Goal: Transaction & Acquisition: Book appointment/travel/reservation

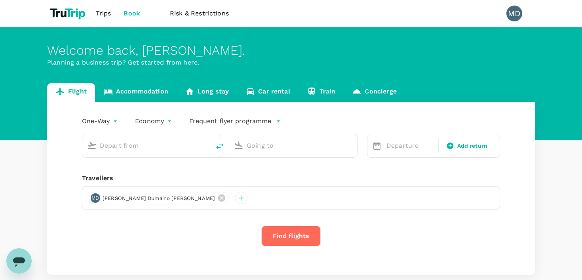
type input "[PERSON_NAME] Intl (MNL)"
type input "Soekarno-Hatta Intl (CGK)"
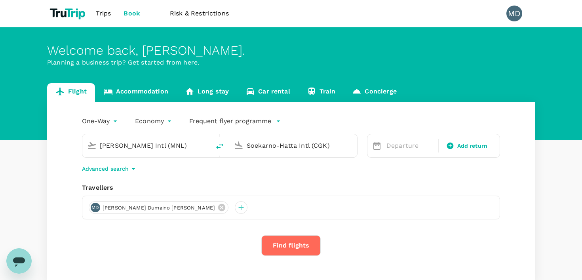
click at [218, 147] on icon "delete" at bounding box center [219, 145] width 9 height 9
type input "Soekarno-Hatta Intl (CGK)"
type input "[PERSON_NAME] Intl (MNL)"
click at [176, 153] on div "Soekarno-Hatta Intl (CGK)" at bounding box center [146, 145] width 128 height 23
click at [174, 150] on input "Soekarno-Hatta Intl (CGK)" at bounding box center [147, 145] width 94 height 12
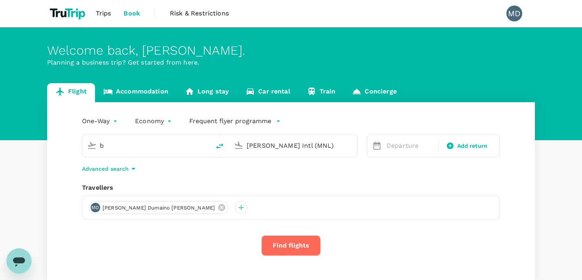
type input "ba"
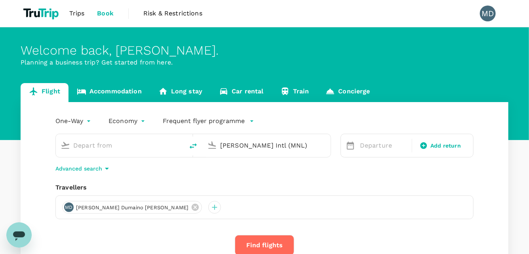
type input "Soekarno-Hatta Intl (CGK)"
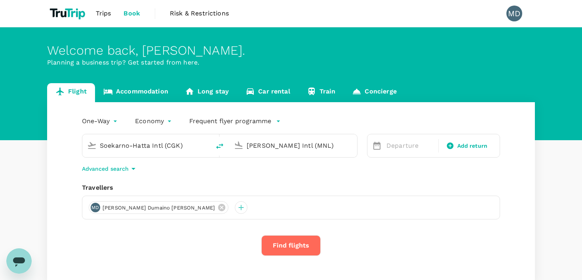
click at [140, 92] on link "Accommodation" at bounding box center [136, 92] width 82 height 19
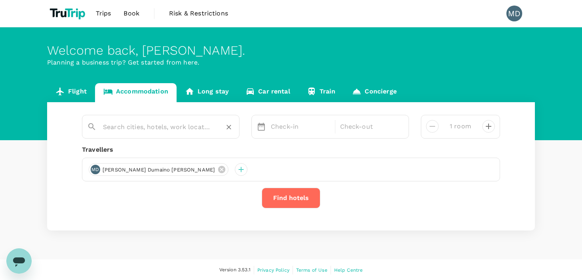
click at [181, 130] on input "text" at bounding box center [157, 127] width 109 height 12
click at [185, 126] on input "text" at bounding box center [157, 127] width 109 height 12
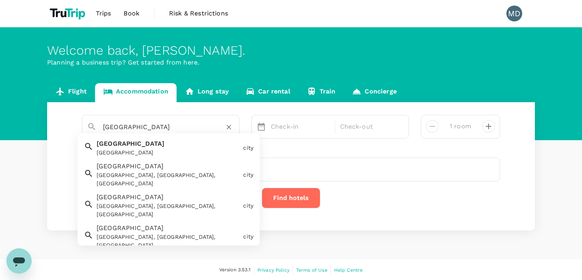
click at [203, 149] on div "[GEOGRAPHIC_DATA]" at bounding box center [168, 152] width 143 height 8
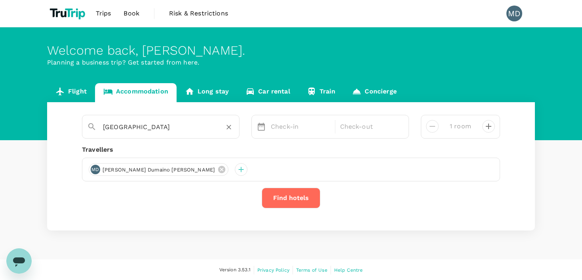
type input "[GEOGRAPHIC_DATA]"
click at [275, 120] on div "Check-in" at bounding box center [301, 127] width 66 height 16
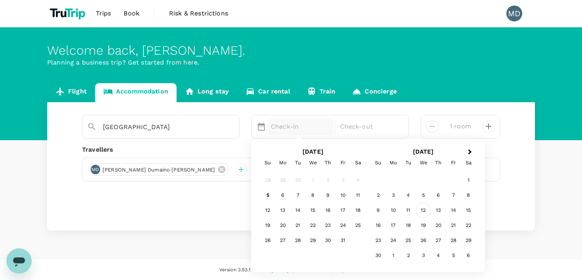
click at [427, 212] on div "12" at bounding box center [423, 210] width 15 height 15
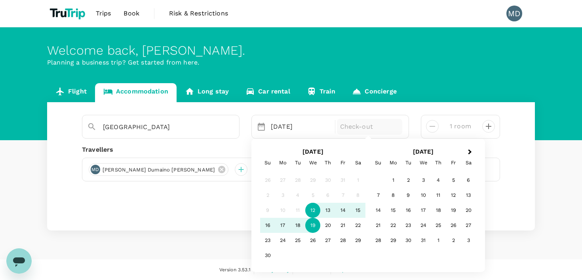
click at [298, 211] on div "11" at bounding box center [297, 210] width 15 height 15
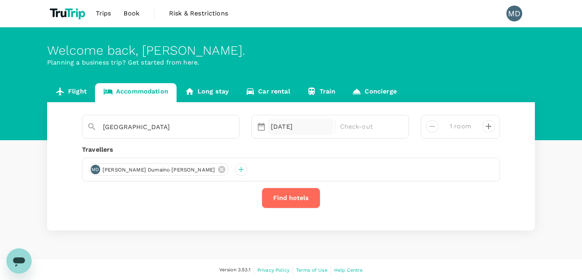
click at [272, 130] on div "[DATE]" at bounding box center [301, 127] width 66 height 16
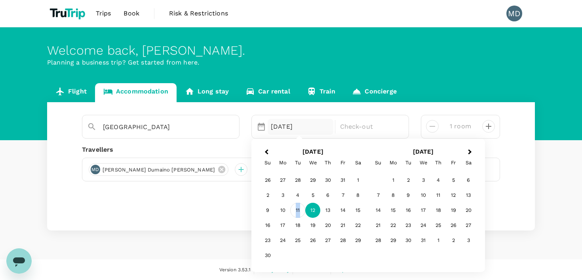
click at [296, 213] on div "11" at bounding box center [297, 210] width 15 height 15
click at [353, 213] on div "15" at bounding box center [357, 210] width 15 height 15
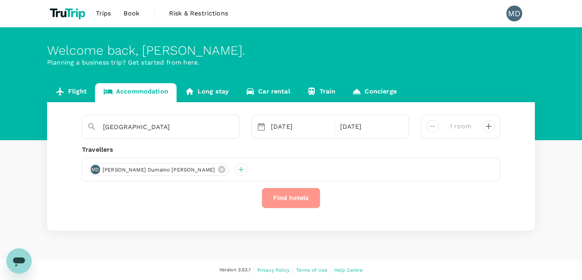
click at [301, 200] on button "Find hotels" at bounding box center [291, 198] width 59 height 21
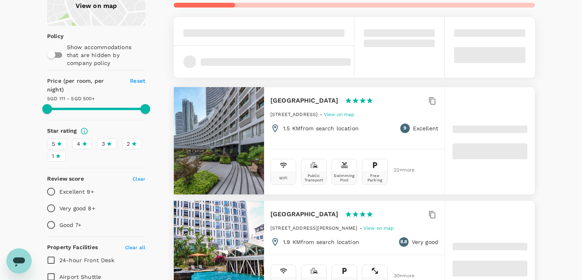
scroll to position [80, 0]
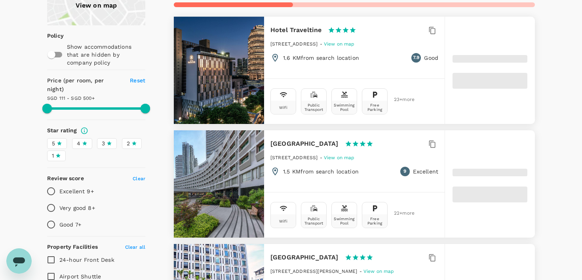
type input "499.73"
type input "44.73"
type input "499.91"
type input "33.91"
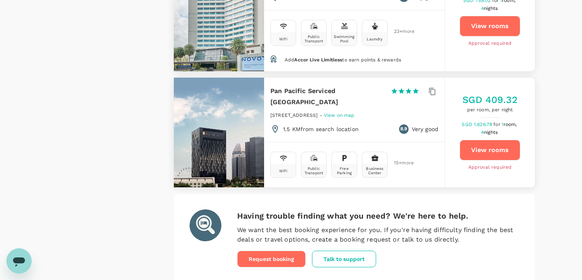
scroll to position [2310, 0]
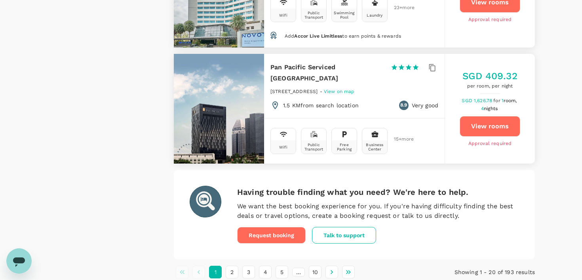
click at [232, 266] on button "2" at bounding box center [232, 272] width 13 height 13
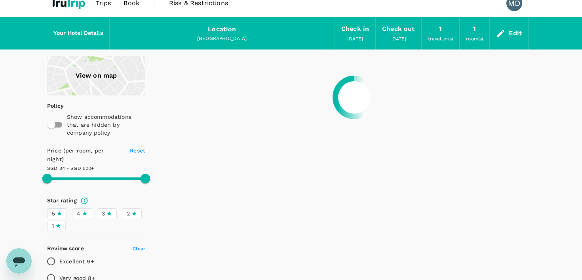
scroll to position [0, 0]
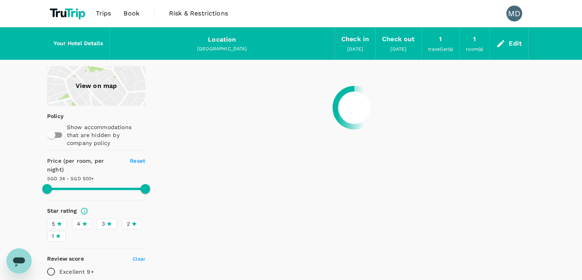
type input "499.91"
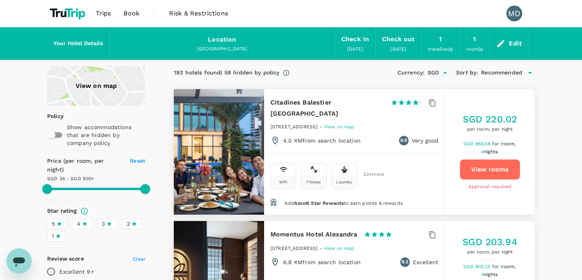
click at [504, 46] on icon at bounding box center [500, 43] width 9 height 9
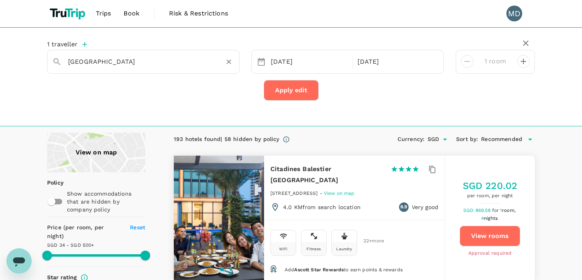
click at [219, 65] on div "[GEOGRAPHIC_DATA]" at bounding box center [151, 61] width 166 height 13
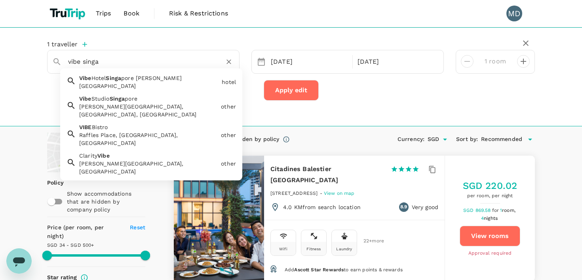
click at [178, 86] on div "[GEOGRAPHIC_DATA]" at bounding box center [148, 86] width 139 height 8
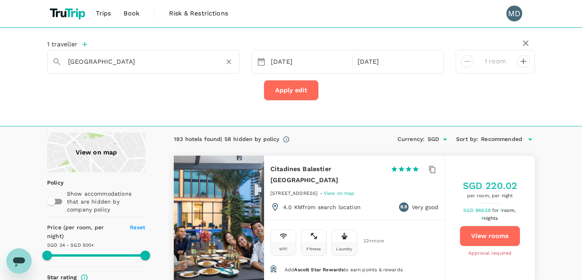
type input "[GEOGRAPHIC_DATA]"
click at [278, 94] on button "Apply edit" at bounding box center [291, 90] width 55 height 21
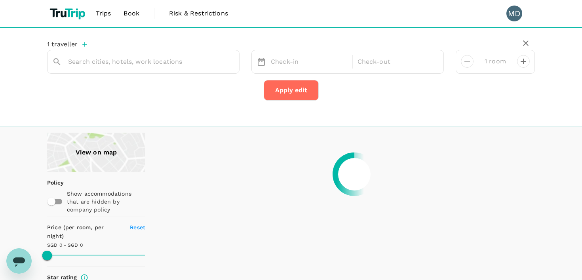
type input "[GEOGRAPHIC_DATA]"
type input "500"
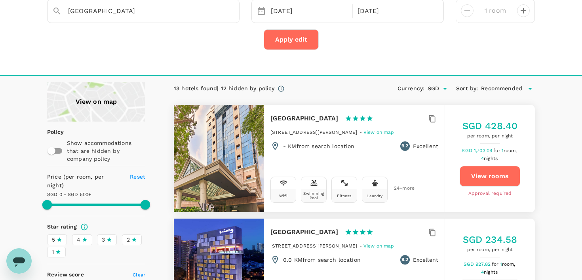
scroll to position [56, 0]
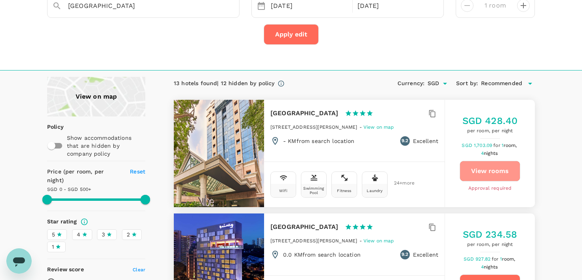
click at [468, 173] on button "View rooms" at bounding box center [489, 171] width 61 height 21
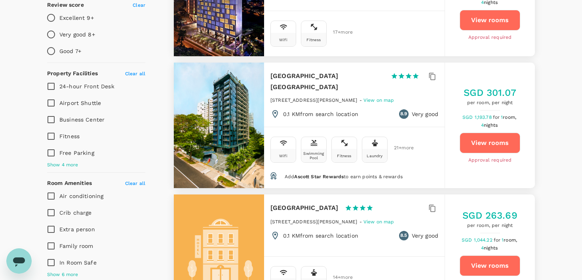
scroll to position [0, 0]
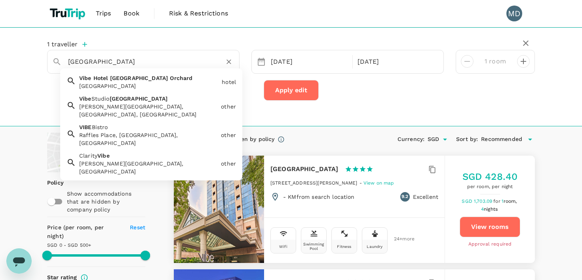
drag, startPoint x: 177, startPoint y: 66, endPoint x: 0, endPoint y: 51, distance: 177.5
click at [0, 51] on div "1 traveller [GEOGRAPHIC_DATA] [GEOGRAPHIC_DATA] [GEOGRAPHIC_DATA] [GEOGRAPHIC_D…" at bounding box center [291, 76] width 582 height 99
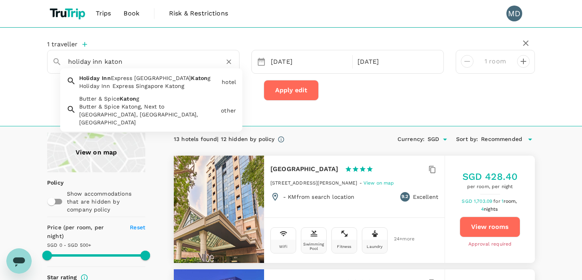
click at [93, 78] on span "Holiday" at bounding box center [89, 78] width 21 height 6
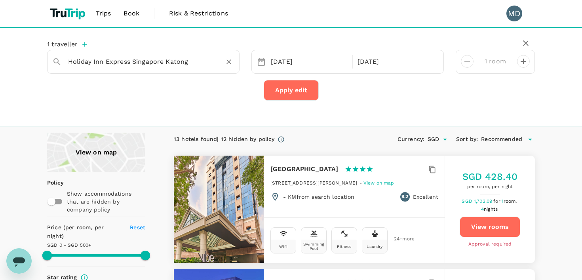
type input "Holiday Inn Express Singapore Katong"
click at [283, 91] on button "Apply edit" at bounding box center [291, 90] width 55 height 21
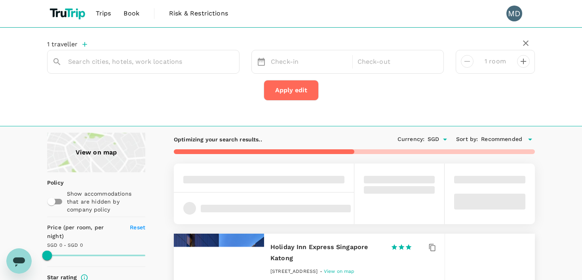
type input "Holiday Inn Express Singapore Katong"
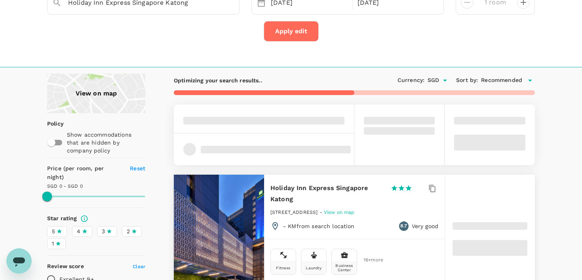
scroll to position [144, 0]
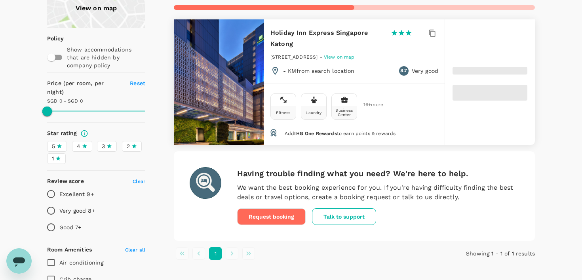
type input "359"
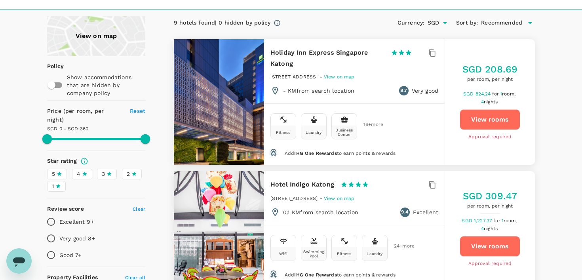
scroll to position [115, 0]
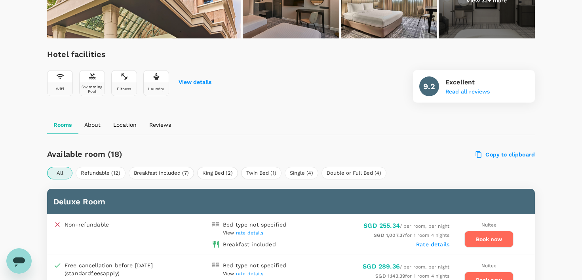
scroll to position [315, 0]
